Goal: Task Accomplishment & Management: Manage account settings

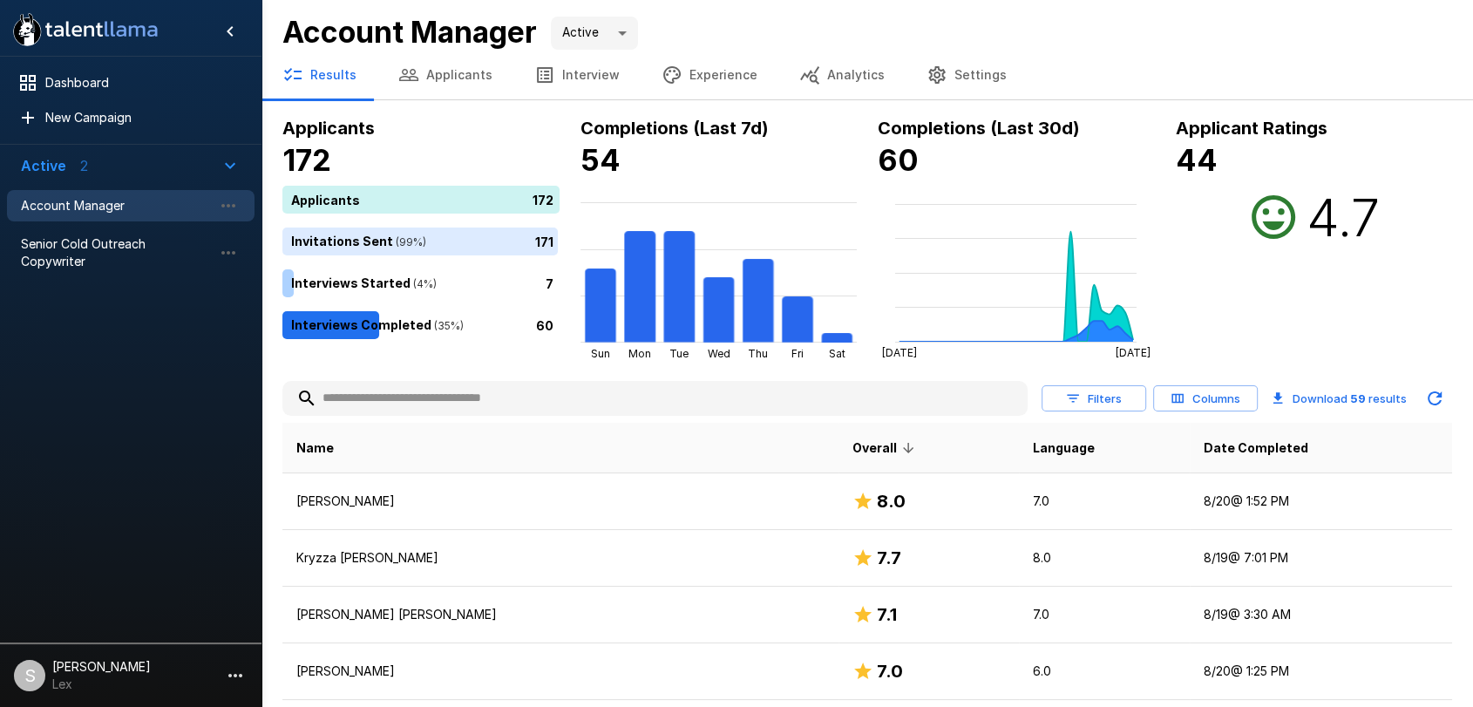
click at [1089, 44] on div "Account Manager Active ****" at bounding box center [866, 32] width 1169 height 37
click at [425, 80] on button "Applicants" at bounding box center [445, 75] width 136 height 49
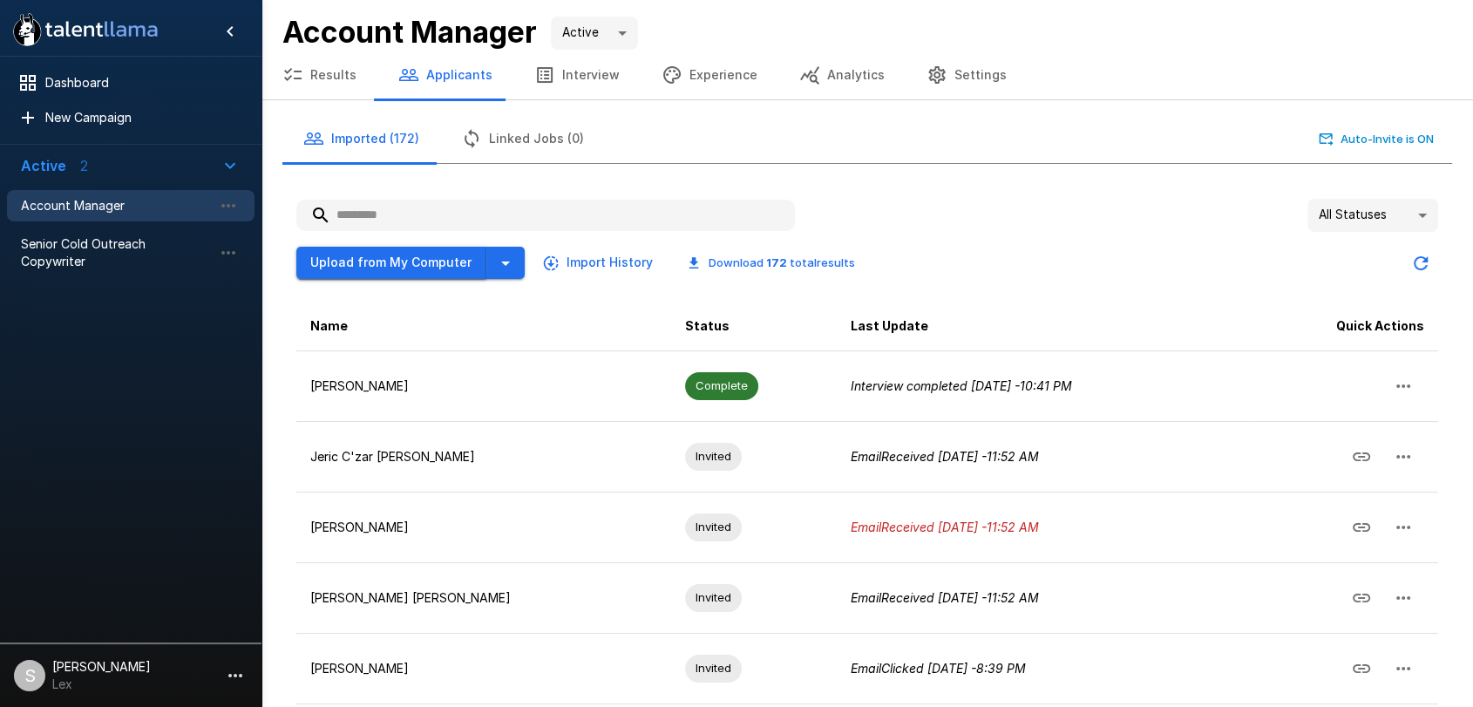
click at [378, 268] on button "Upload from My Computer" at bounding box center [391, 263] width 190 height 32
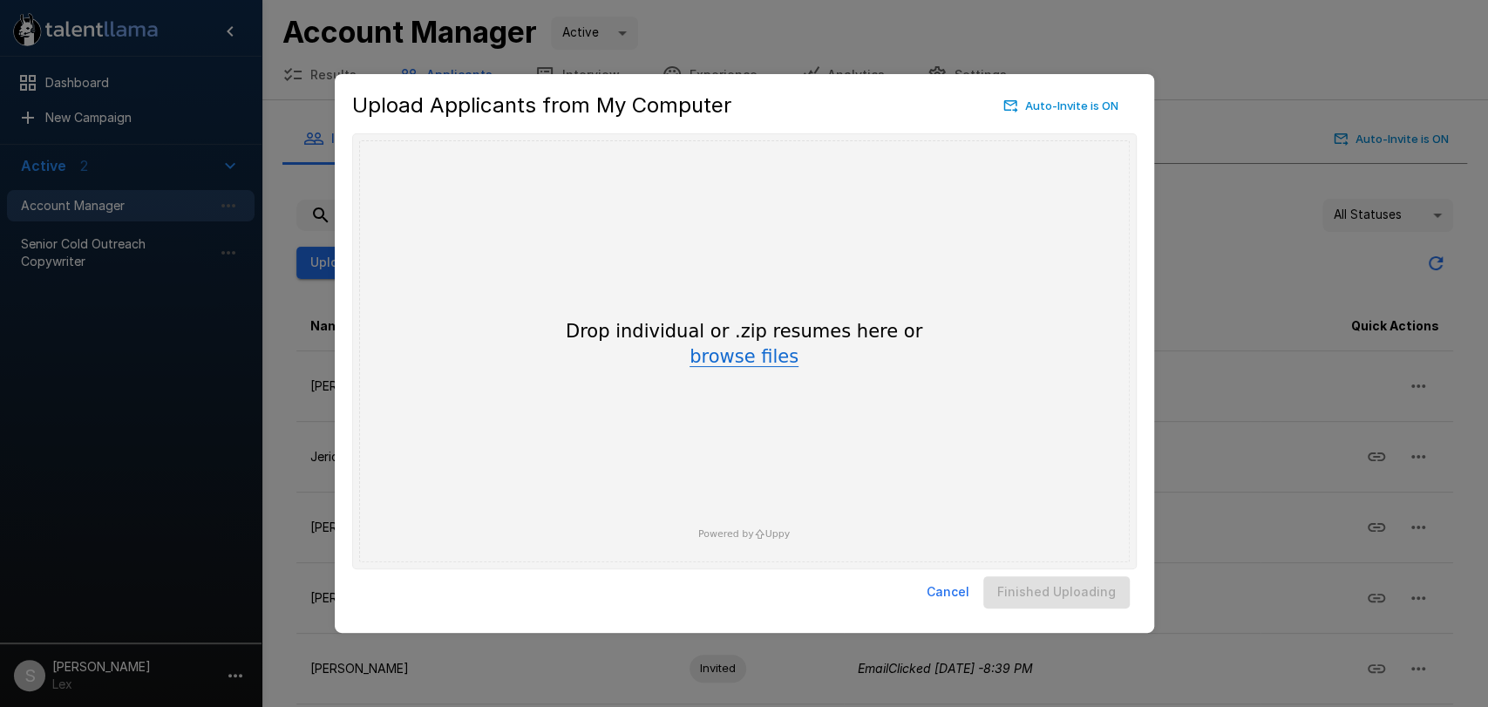
click at [726, 356] on button "browse files" at bounding box center [743, 357] width 109 height 19
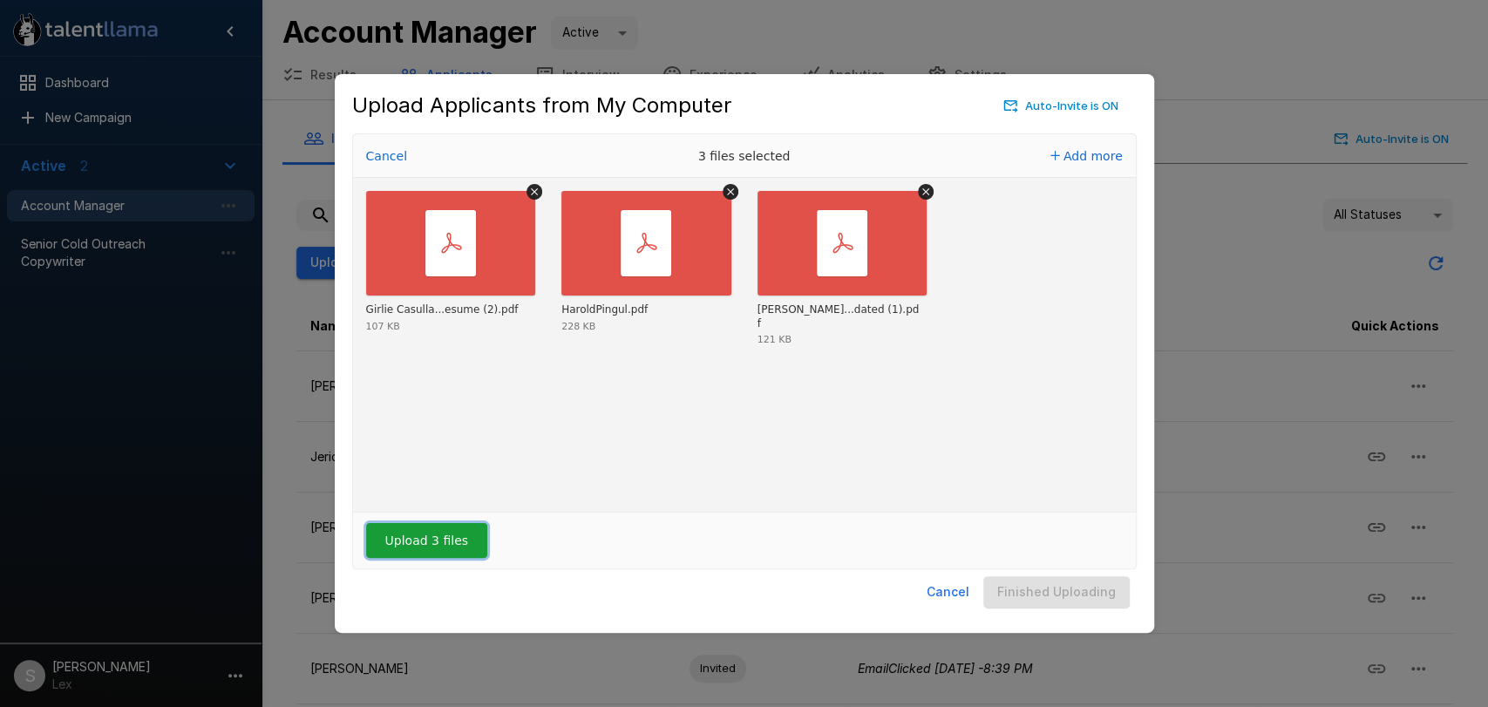
click at [390, 527] on button "Upload 3 files" at bounding box center [426, 540] width 121 height 35
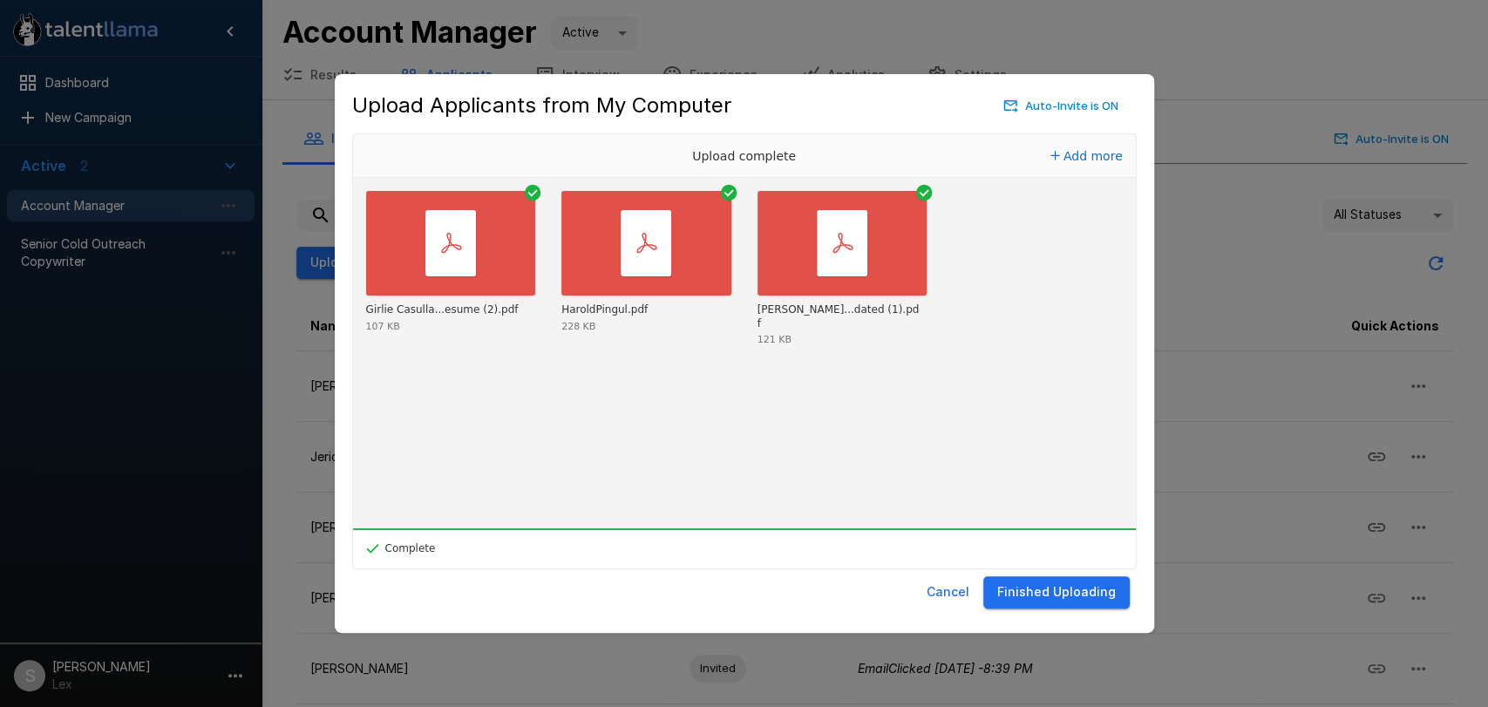
click at [1026, 597] on button "Finished Uploading" at bounding box center [1056, 592] width 146 height 32
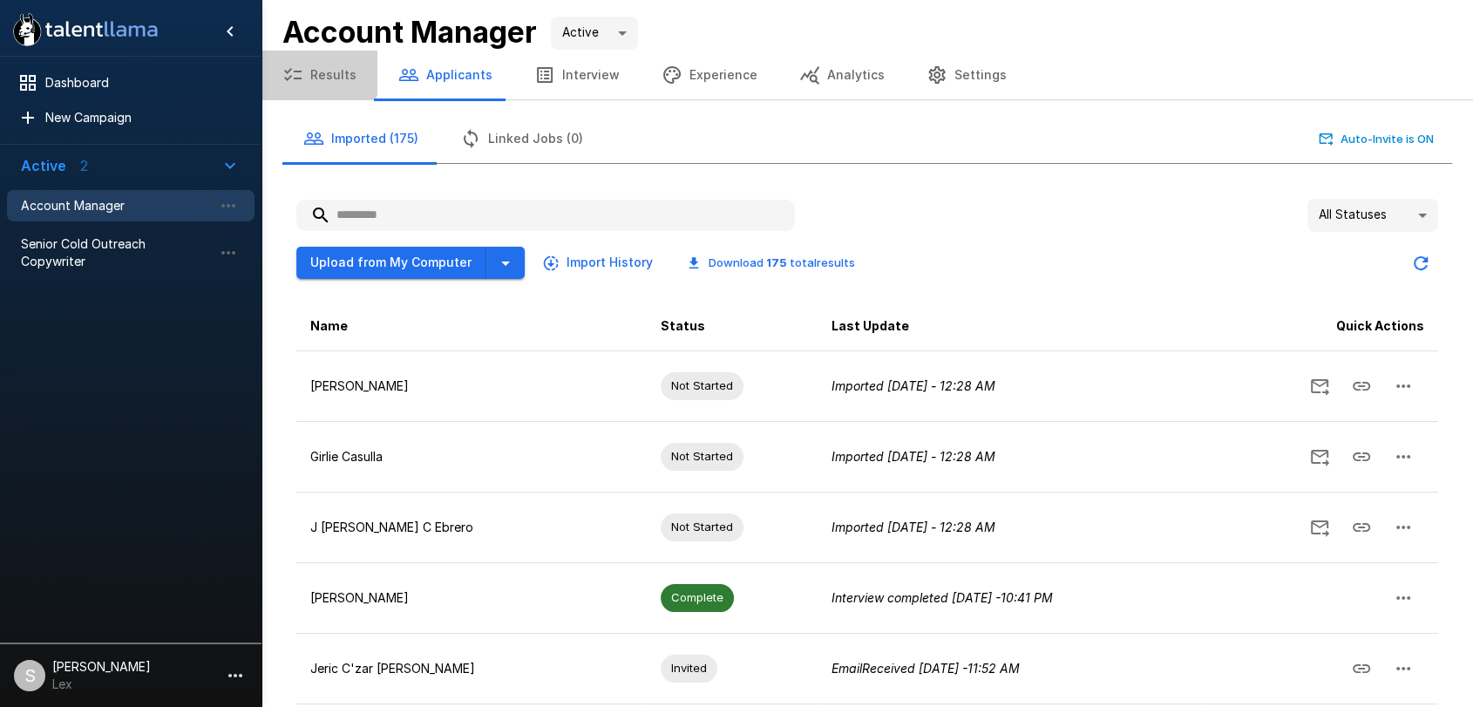
click at [315, 73] on button "Results" at bounding box center [319, 75] width 116 height 49
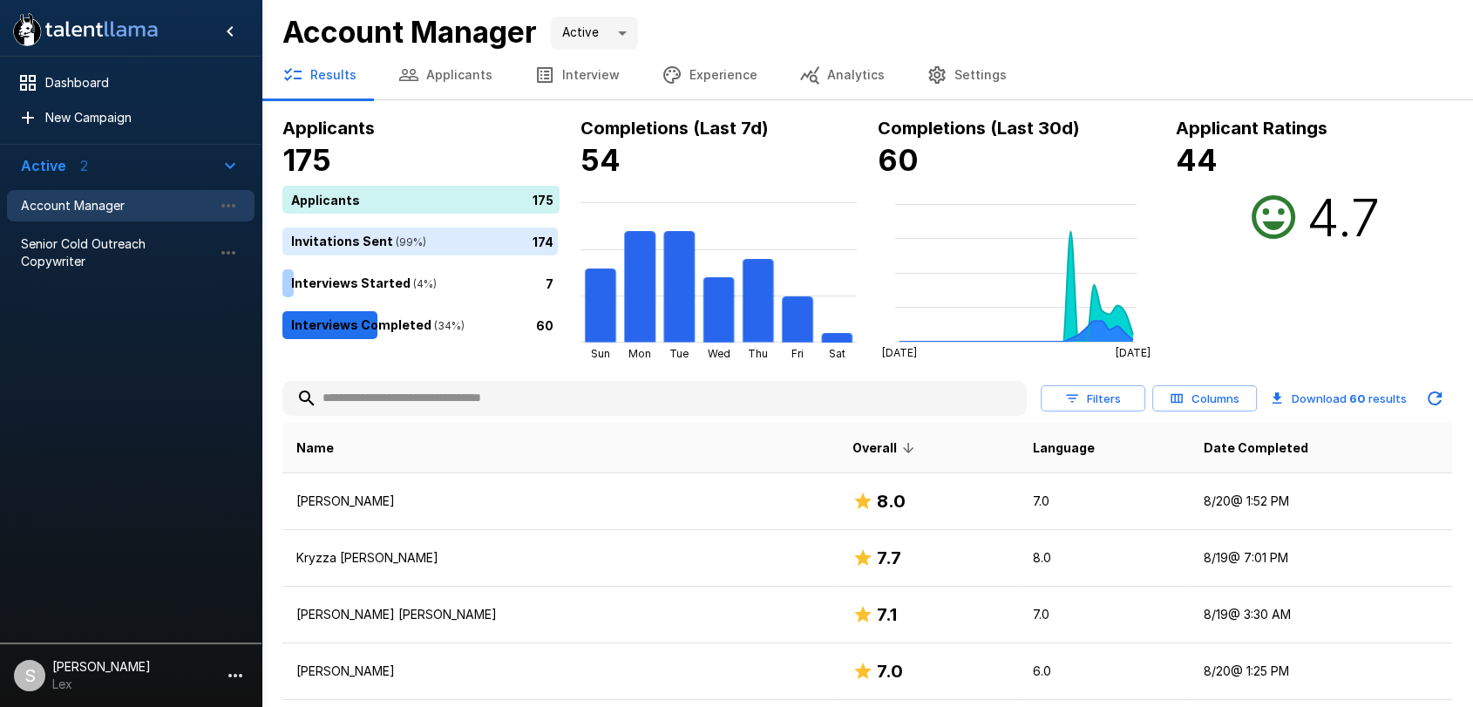
click at [394, 399] on input "text" at bounding box center [654, 398] width 744 height 31
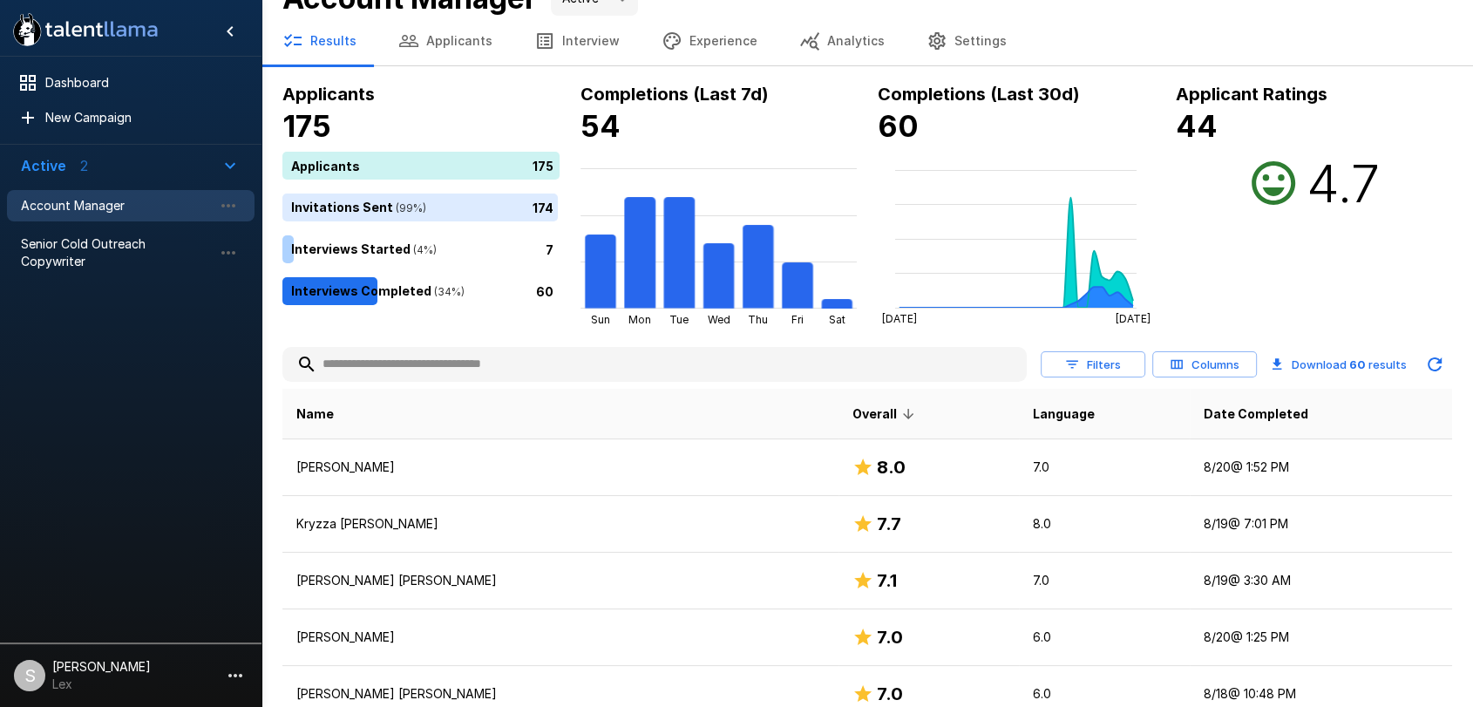
scroll to position [22, 0]
